Goal: Task Accomplishment & Management: Manage account settings

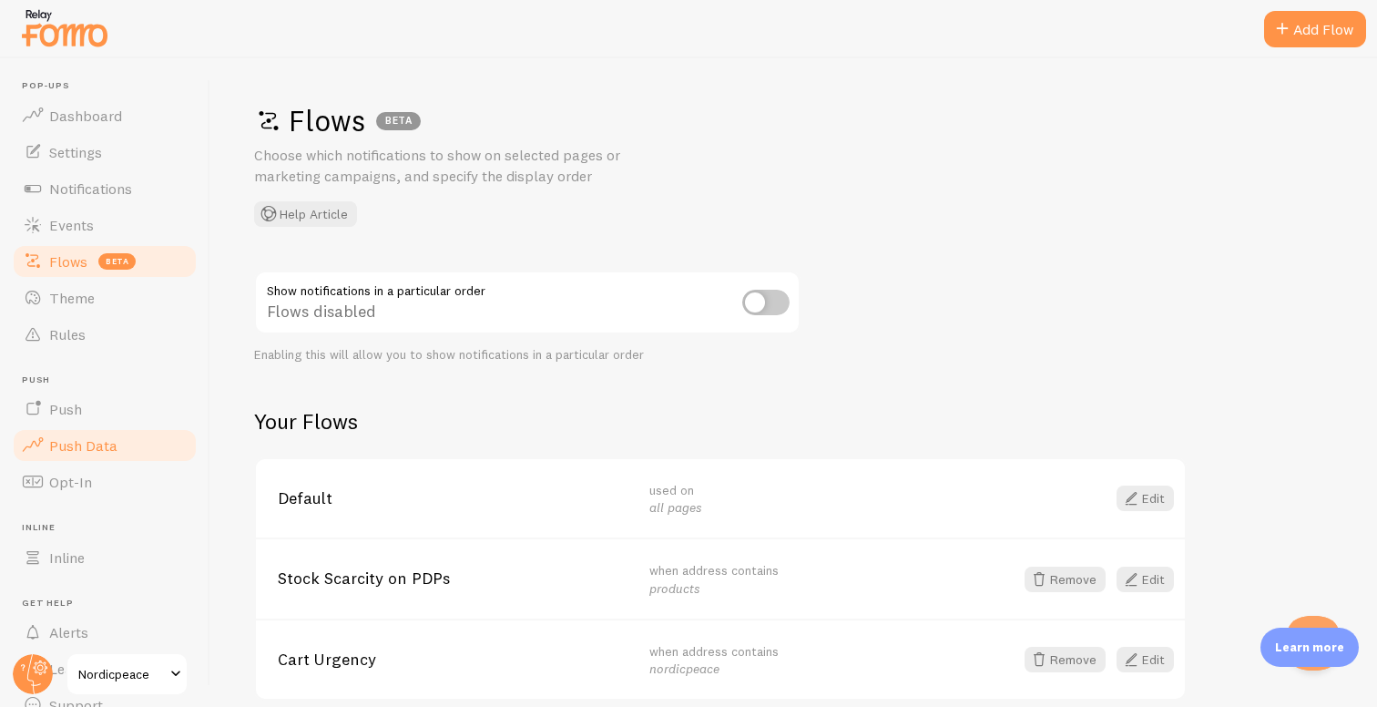
scroll to position [82, 0]
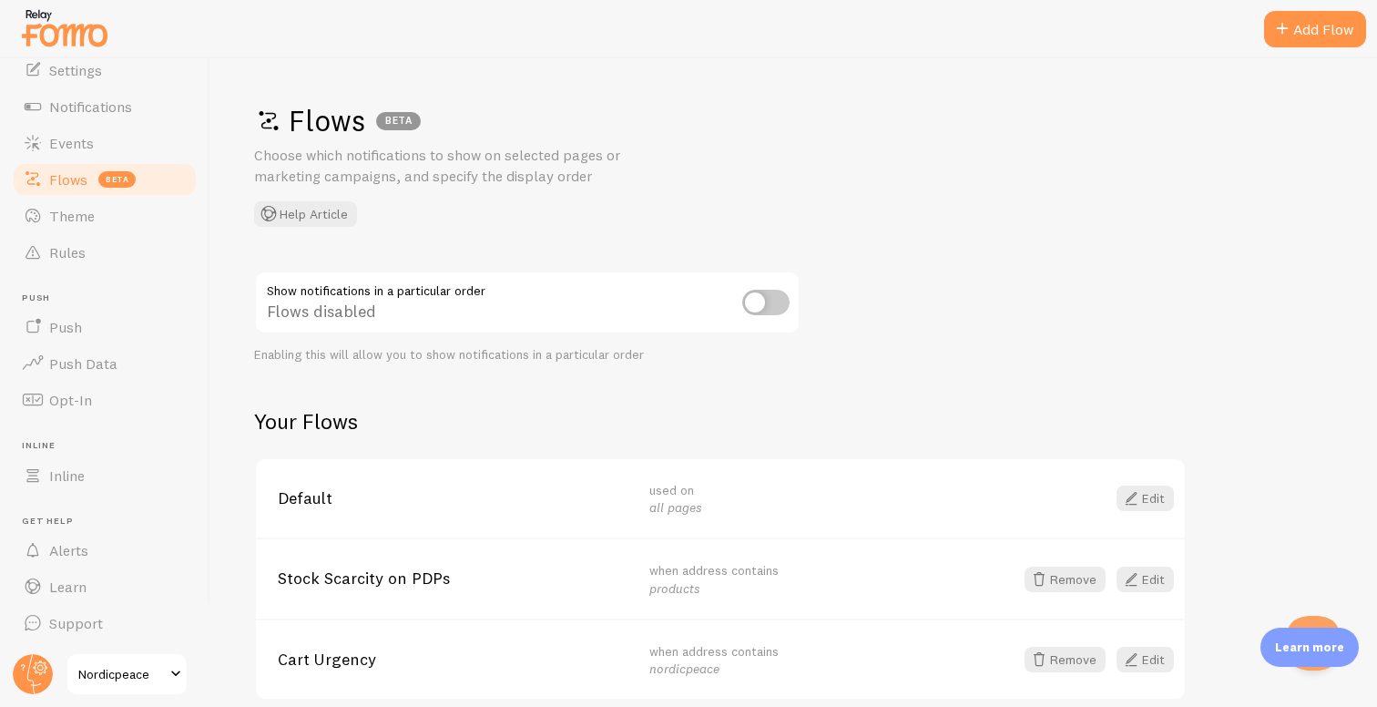
click at [97, 670] on span "Nordicpeace" at bounding box center [121, 674] width 87 height 22
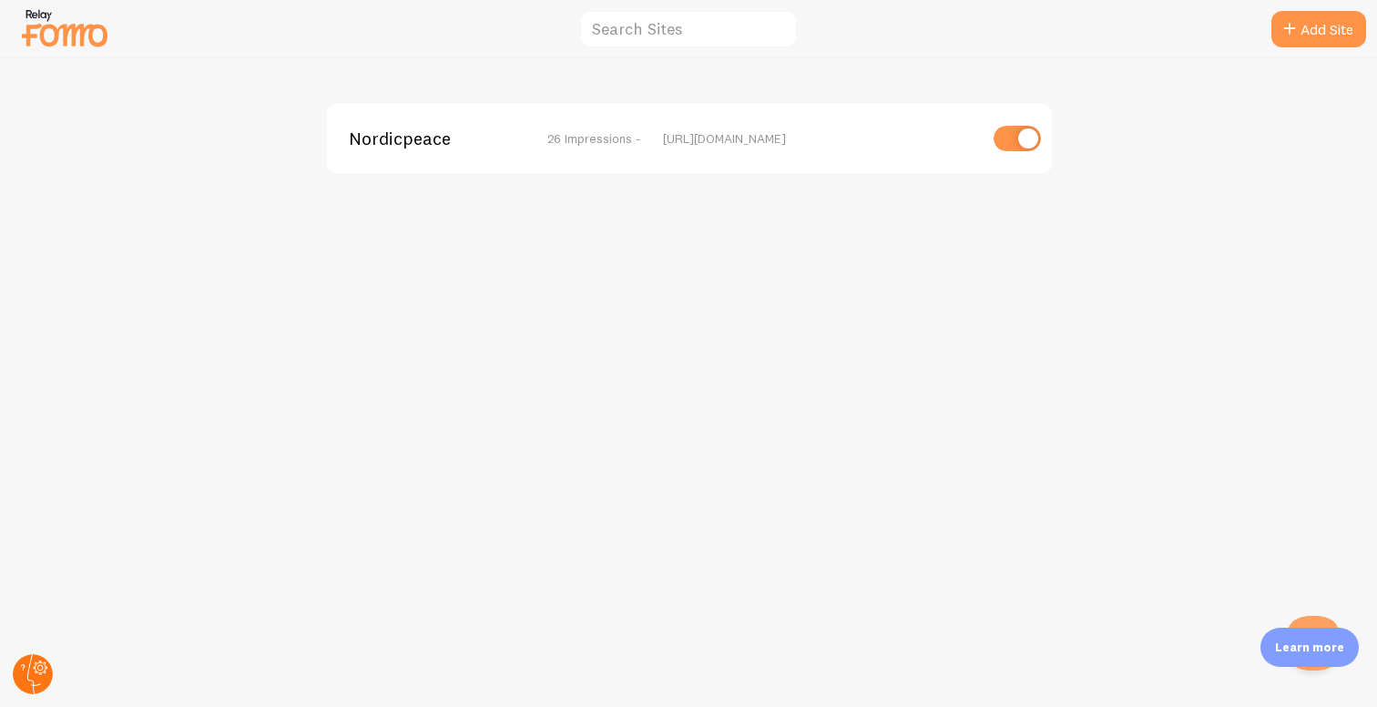
click at [26, 680] on circle at bounding box center [33, 674] width 40 height 40
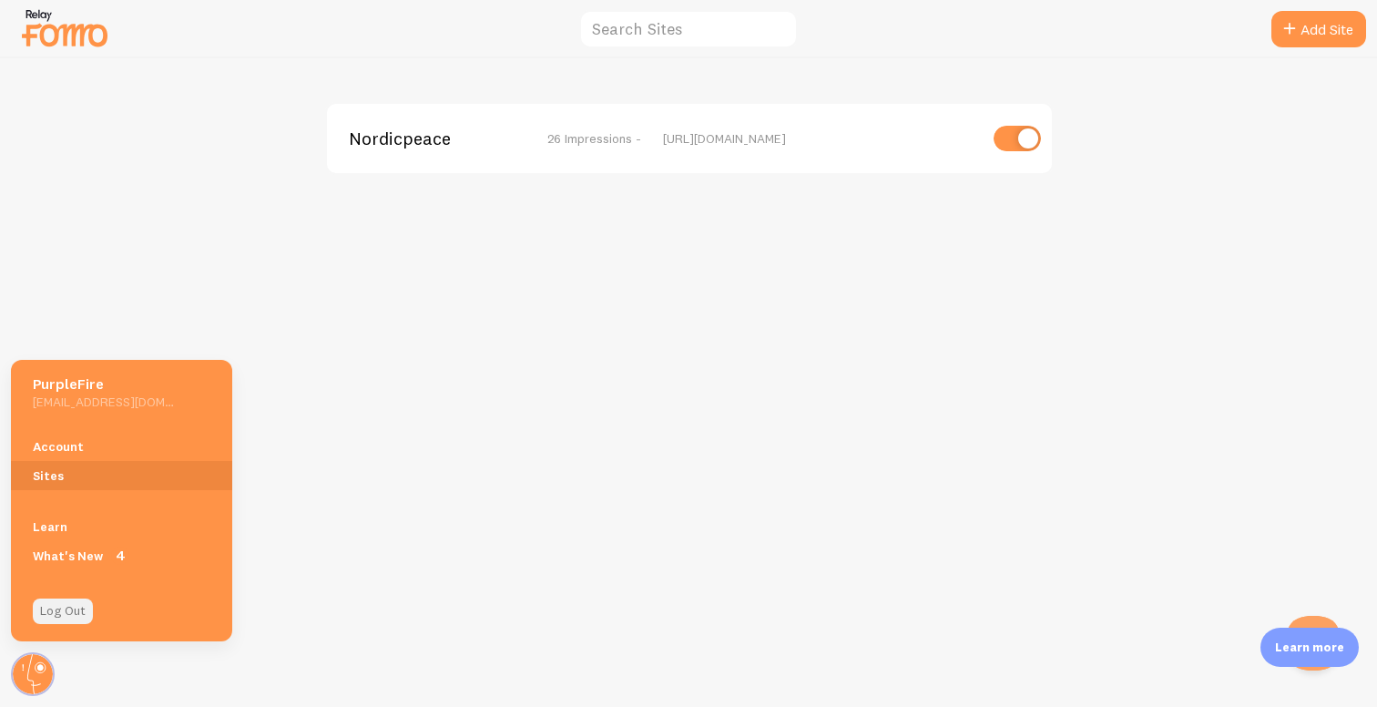
click at [63, 612] on link "Log Out" at bounding box center [63, 611] width 60 height 26
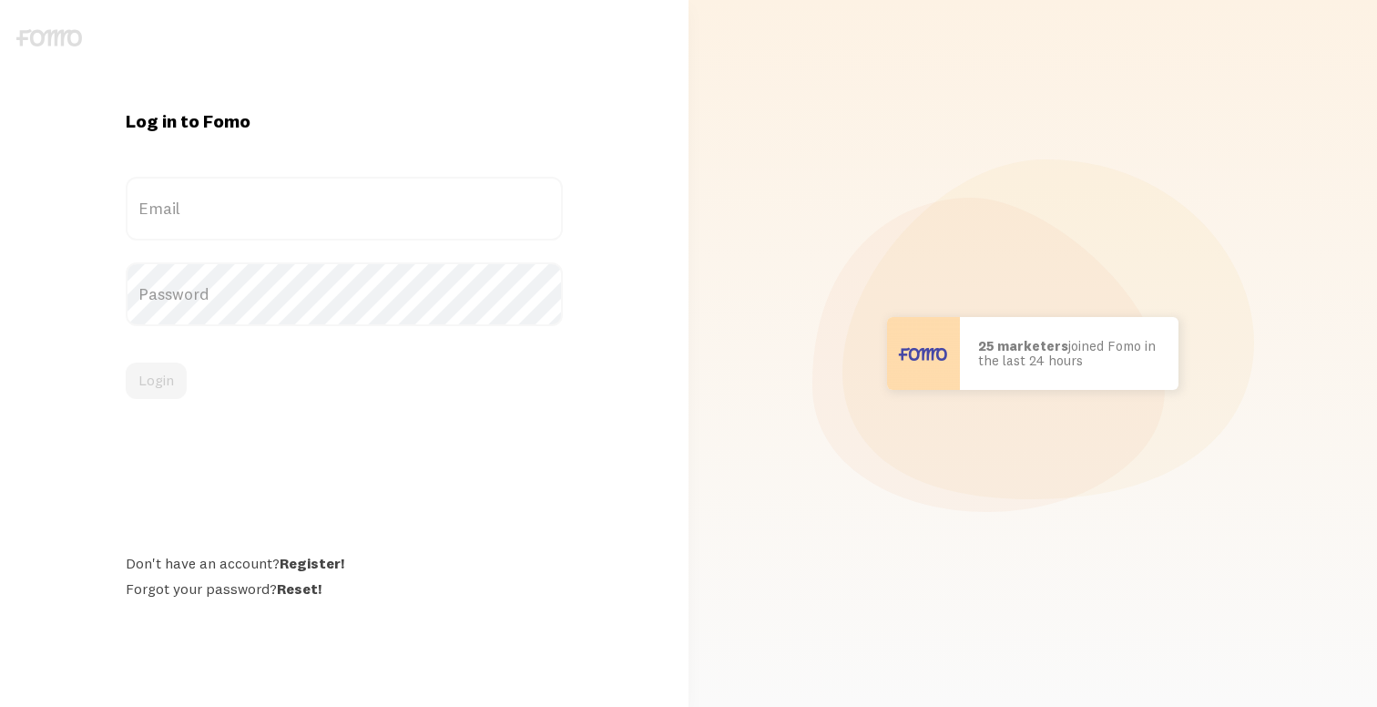
click at [222, 214] on label "Email" at bounding box center [344, 209] width 437 height 64
click at [222, 214] on input "Email" at bounding box center [344, 209] width 437 height 64
click at [232, 211] on label "Email" at bounding box center [344, 209] width 437 height 64
click at [232, 211] on input "Email" at bounding box center [344, 209] width 437 height 64
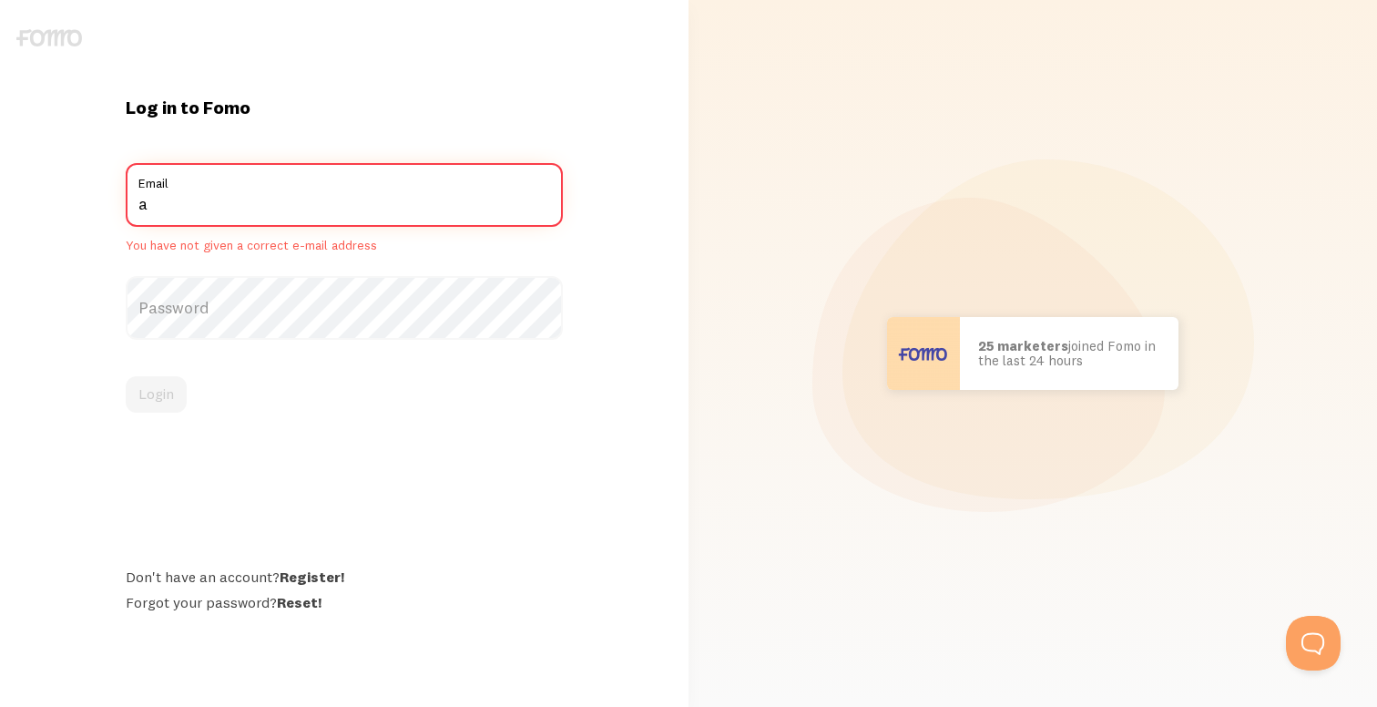
type input "[EMAIL_ADDRESS][DOMAIN_NAME]"
